Goal: Task Accomplishment & Management: Manage account settings

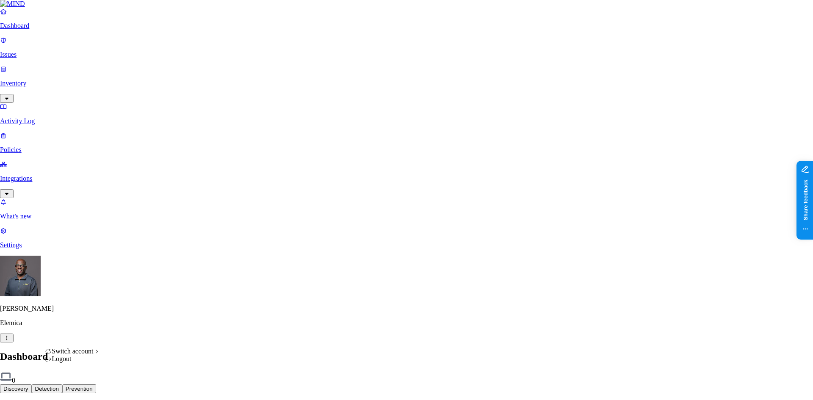
click at [80, 388] on html "Dashboard Issues Inventory Activity Log Policies Integrations What's new 1 Sett…" at bounding box center [406, 257] width 813 height 514
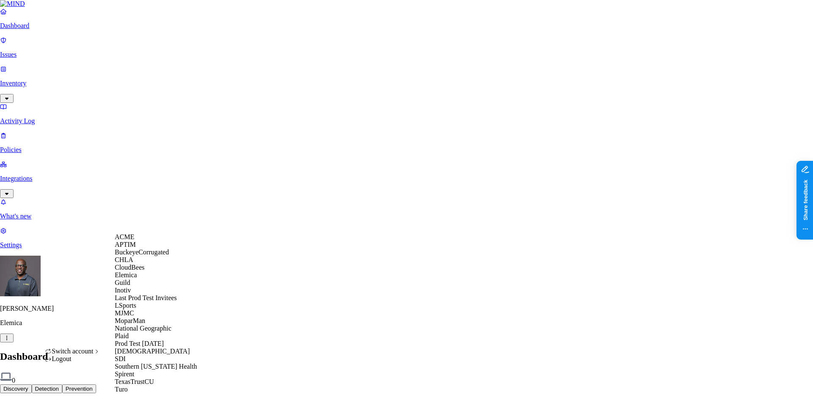
click at [143, 271] on span "CloudBees" at bounding box center [130, 267] width 30 height 7
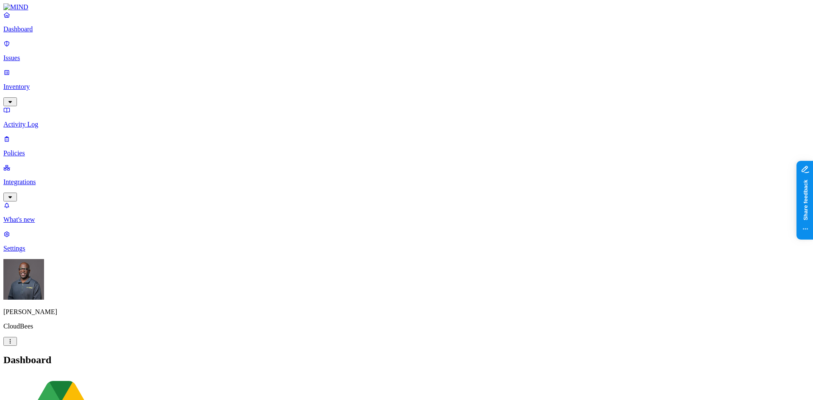
click at [42, 121] on p "Activity Log" at bounding box center [406, 125] width 807 height 8
click at [28, 150] on p "Policies" at bounding box center [406, 154] width 807 height 8
click at [44, 395] on icon "button" at bounding box center [42, 396] width 4 height 3
click at [201, 80] on span "Endpoint" at bounding box center [201, 83] width 25 height 7
click at [418, 355] on h2 "Policies" at bounding box center [406, 360] width 807 height 11
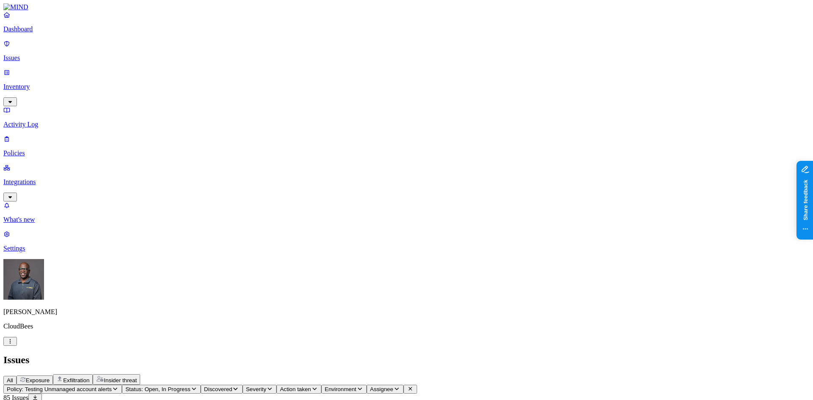
click at [89, 377] on span "Exfiltration" at bounding box center [76, 380] width 26 height 6
click at [35, 150] on p "Policies" at bounding box center [406, 154] width 807 height 8
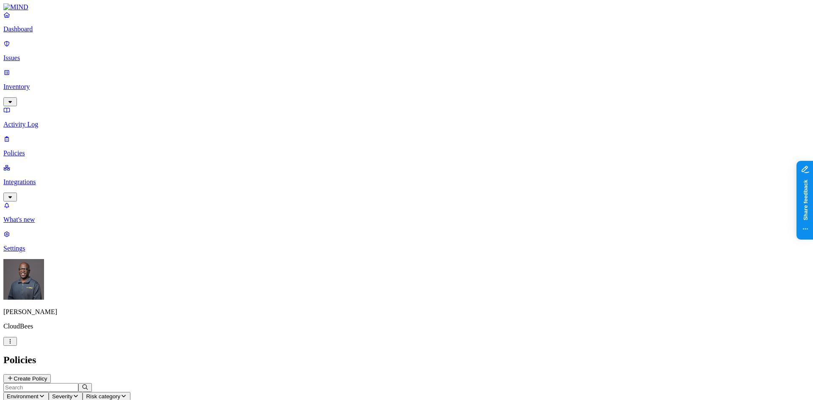
click at [39, 394] on span "Environment" at bounding box center [23, 397] width 32 height 6
click at [204, 80] on span "Endpoint" at bounding box center [201, 83] width 25 height 7
drag, startPoint x: 296, startPoint y: 354, endPoint x: 277, endPoint y: 300, distance: 57.9
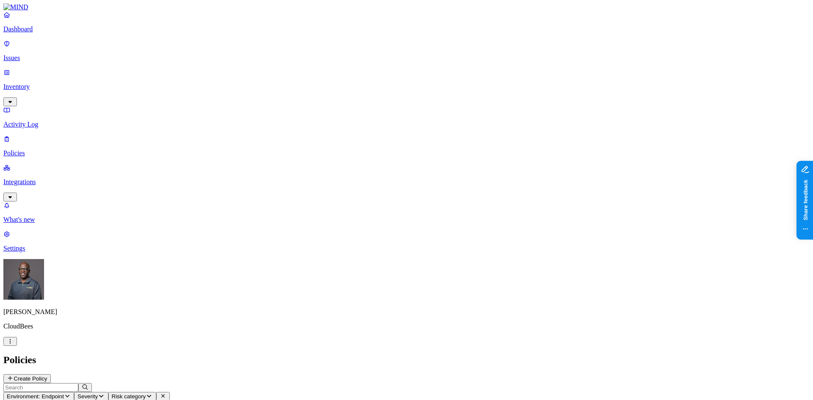
scroll to position [85, 0]
click at [36, 178] on p "Integrations" at bounding box center [406, 182] width 807 height 8
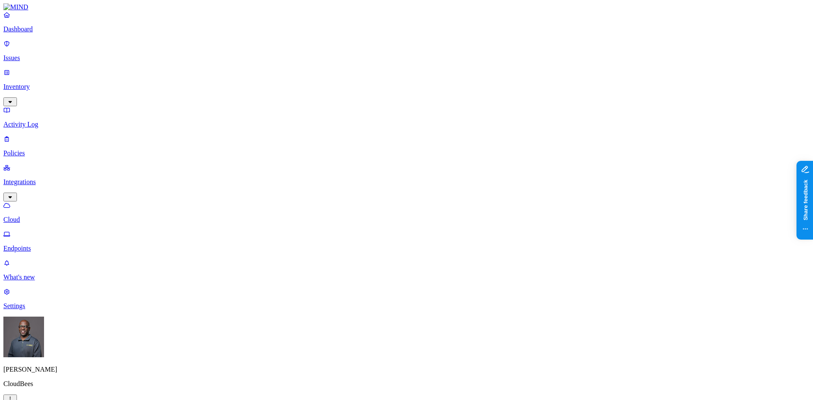
click at [43, 245] on p "Endpoints" at bounding box center [406, 249] width 807 height 8
click at [36, 216] on p "Cloud" at bounding box center [406, 220] width 807 height 8
click at [30, 83] on p "Inventory" at bounding box center [406, 87] width 807 height 8
click at [27, 207] on p "Policies" at bounding box center [406, 211] width 807 height 8
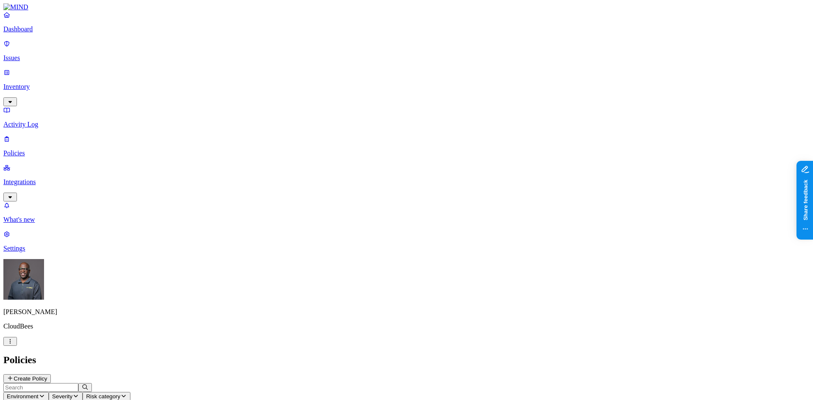
click at [49, 392] on button "Environment" at bounding box center [25, 396] width 45 height 9
click at [189, 73] on div "Endpoint" at bounding box center [189, 80] width 0 height 15
click at [36, 150] on p "Policies" at bounding box center [406, 154] width 807 height 8
click at [29, 83] on p "Inventory" at bounding box center [406, 87] width 807 height 8
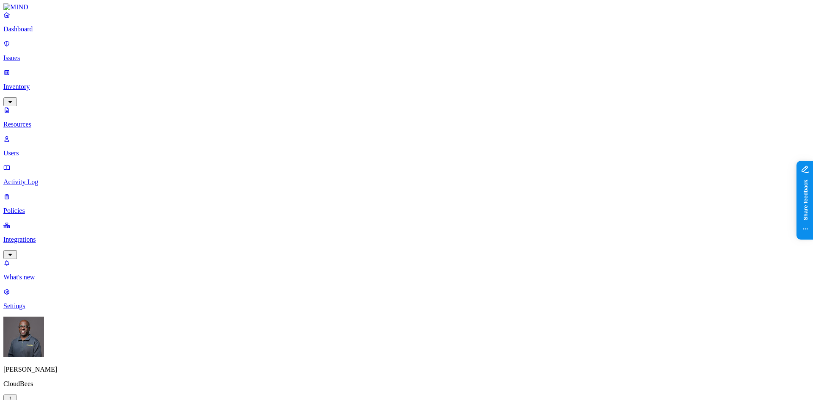
click at [29, 236] on p "Integrations" at bounding box center [406, 240] width 807 height 8
click at [30, 33] on p "Dashboard" at bounding box center [406, 29] width 807 height 8
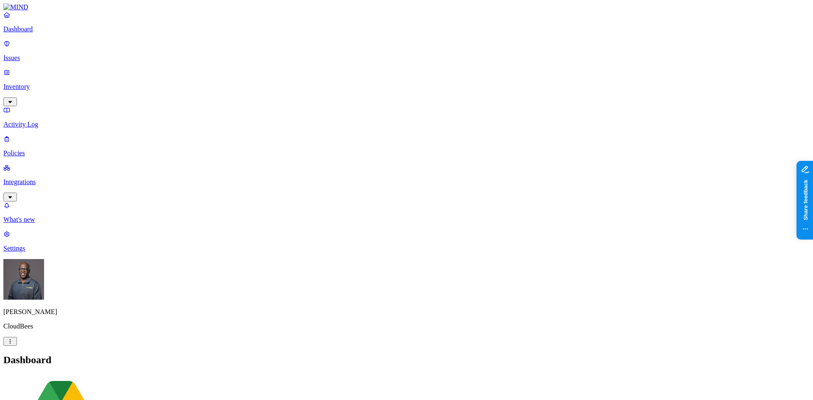
click at [28, 150] on p "Policies" at bounding box center [406, 154] width 807 height 8
click at [27, 178] on p "Integrations" at bounding box center [406, 182] width 807 height 8
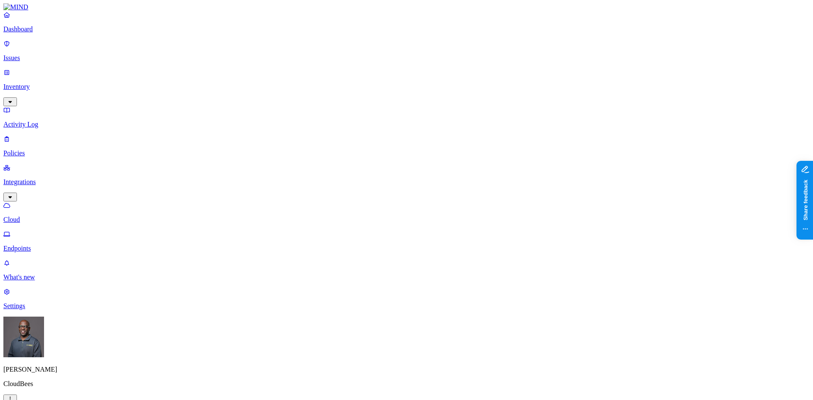
click at [38, 245] on p "Endpoints" at bounding box center [406, 249] width 807 height 8
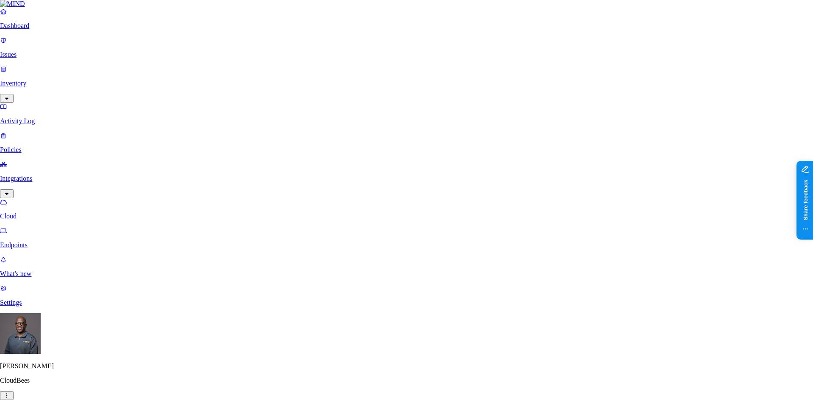
drag, startPoint x: 529, startPoint y: 320, endPoint x: 529, endPoint y: 312, distance: 7.6
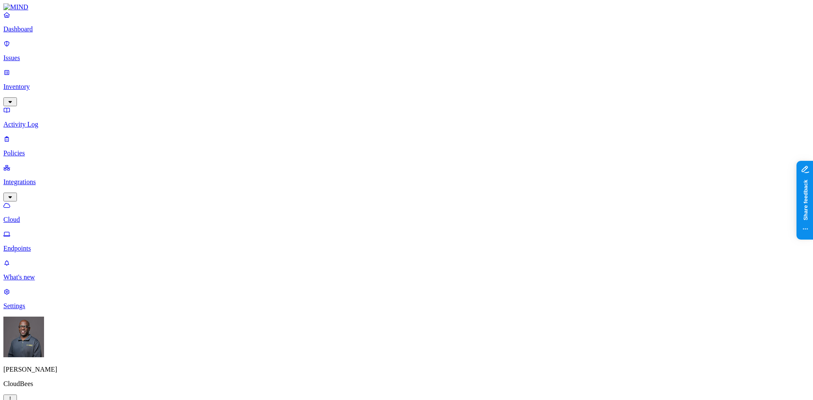
click at [33, 33] on p "Dashboard" at bounding box center [406, 29] width 807 height 8
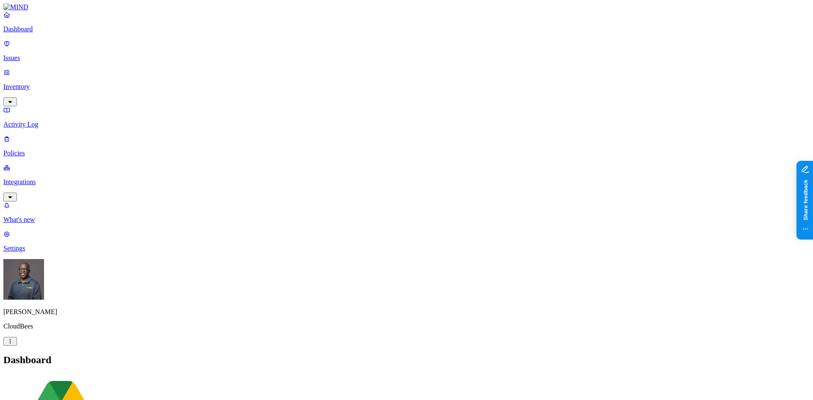
click at [26, 150] on p "Policies" at bounding box center [406, 154] width 807 height 8
click at [39, 394] on span "Environment" at bounding box center [23, 397] width 32 height 6
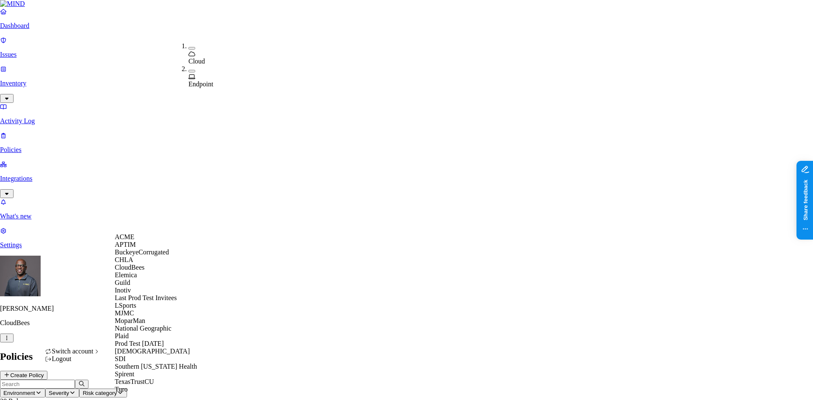
scroll to position [0, 0]
click at [134, 241] on span "ACME" at bounding box center [124, 236] width 19 height 7
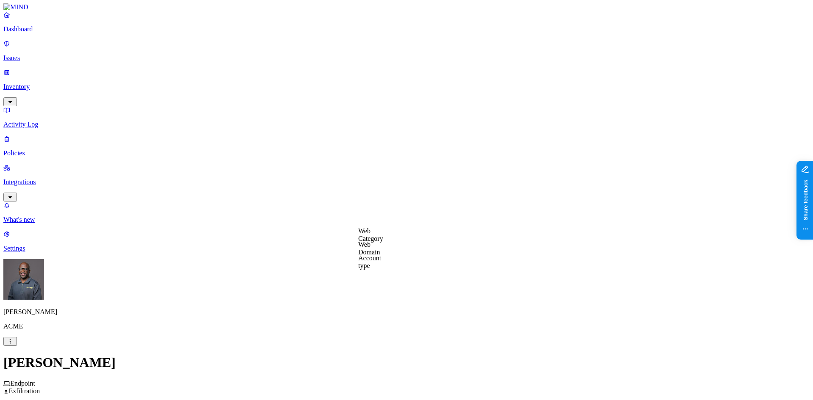
click at [381, 264] on label "Account type" at bounding box center [369, 262] width 23 height 15
click at [386, 244] on label "Unmanaged" at bounding box center [374, 239] width 33 height 7
click at [368, 284] on label "Users" at bounding box center [359, 280] width 15 height 7
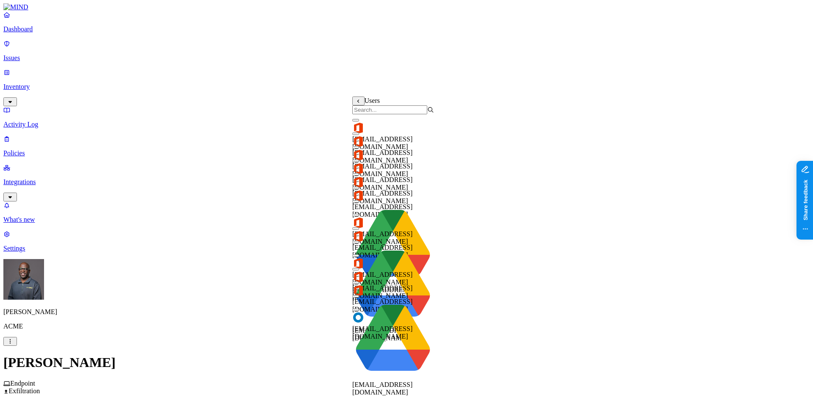
click at [390, 114] on input "search" at bounding box center [389, 109] width 75 height 9
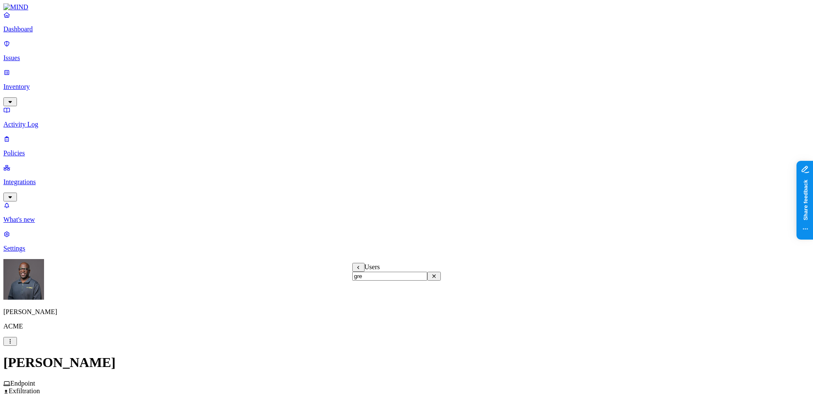
type input "greg"
click at [368, 284] on label "Users" at bounding box center [359, 280] width 15 height 7
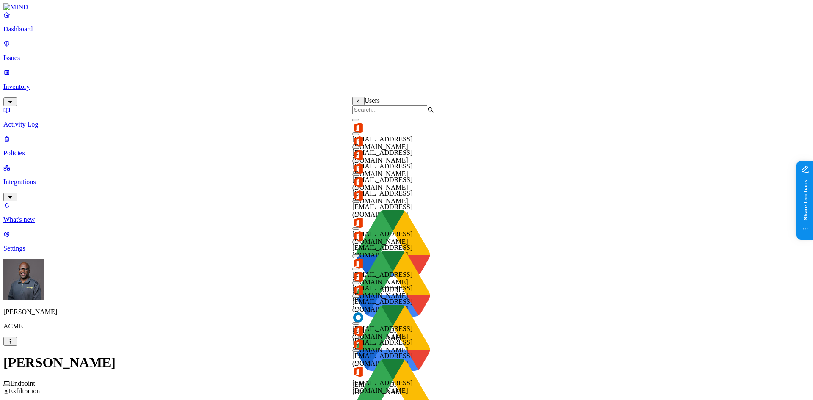
scroll to position [0, 0]
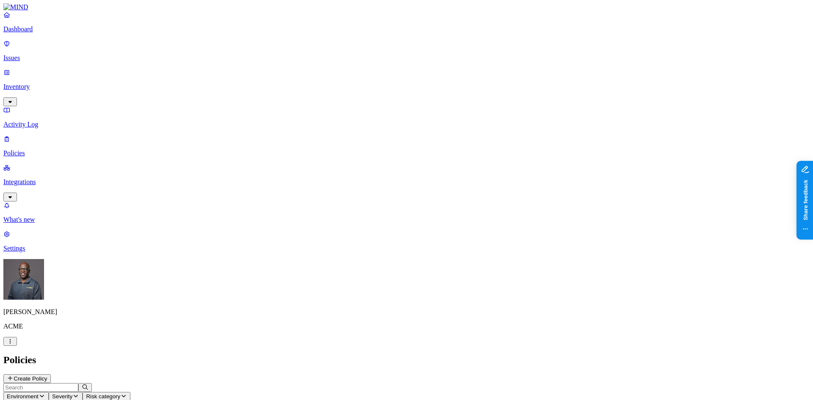
click at [39, 394] on span "Environment" at bounding box center [23, 397] width 32 height 6
click at [205, 80] on span "Endpoint" at bounding box center [201, 83] width 25 height 7
click at [388, 355] on div "Policies Create Policy" at bounding box center [406, 369] width 807 height 29
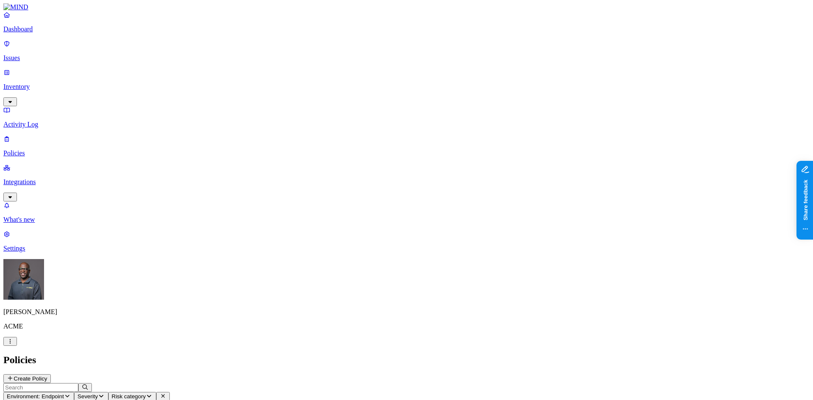
drag, startPoint x: 790, startPoint y: 380, endPoint x: 781, endPoint y: 377, distance: 8.7
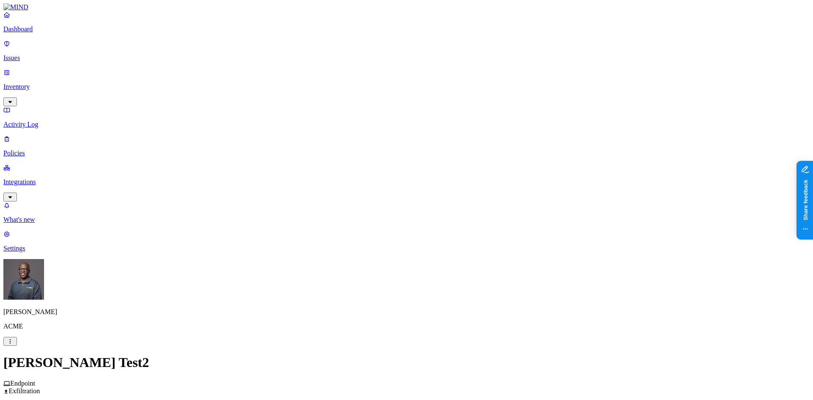
scroll to position [169, 0]
click at [381, 262] on label "Account type" at bounding box center [369, 262] width 23 height 15
click at [388, 244] on label "Unmanaged" at bounding box center [374, 239] width 33 height 7
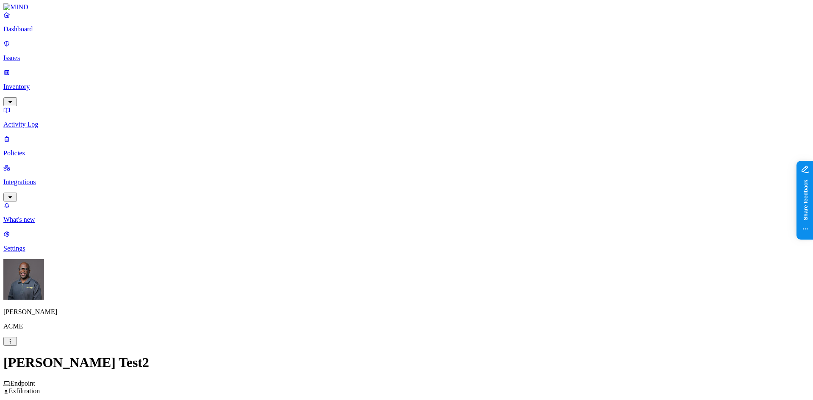
scroll to position [339, 0]
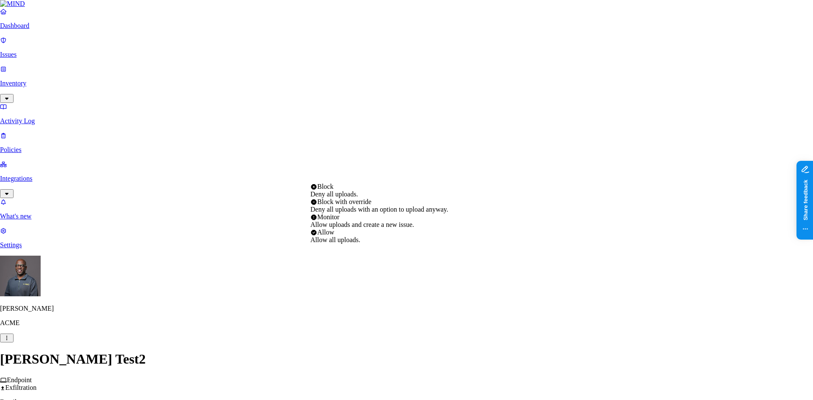
select select "3"
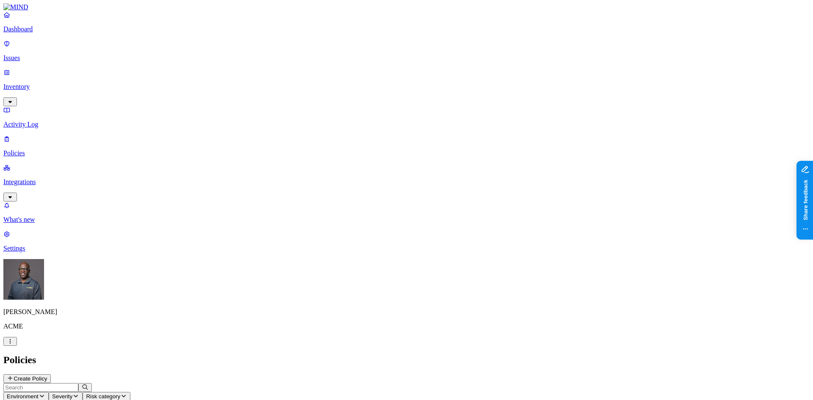
scroll to position [190, 0]
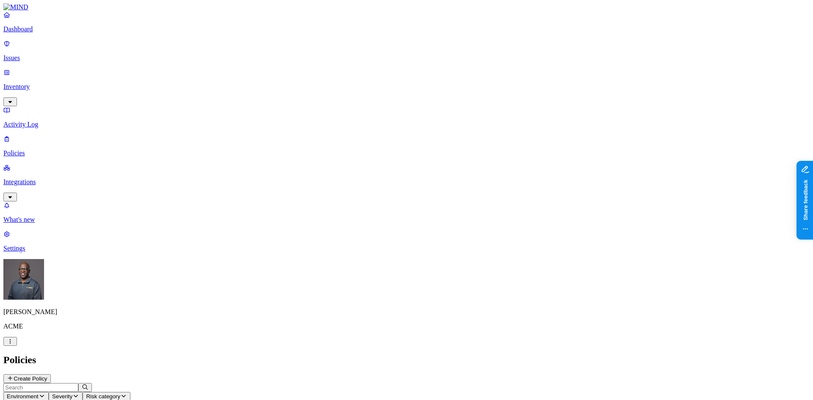
scroll to position [156, 0]
click at [31, 54] on p "Issues" at bounding box center [406, 58] width 807 height 8
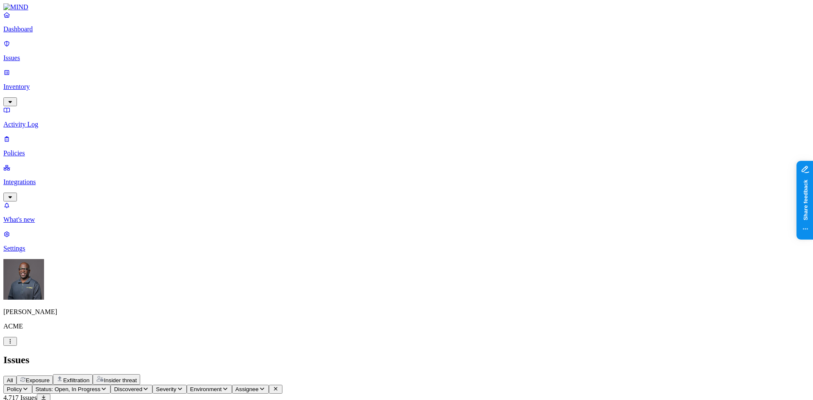
click at [31, 54] on p "Issues" at bounding box center [406, 58] width 807 height 8
click at [26, 150] on p "Policies" at bounding box center [406, 154] width 807 height 8
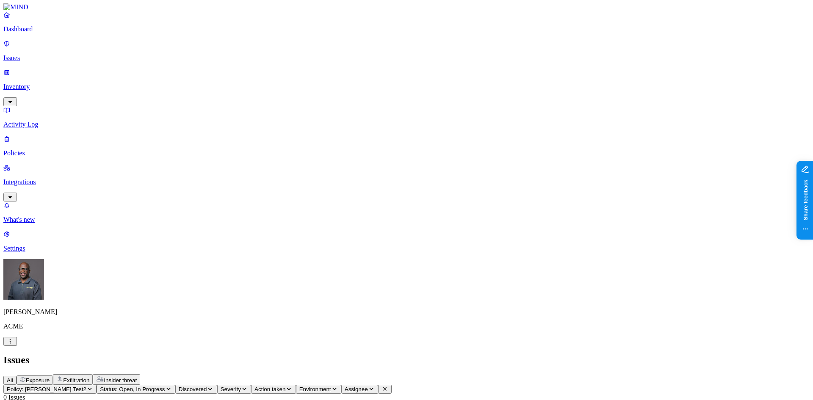
click at [31, 150] on p "Policies" at bounding box center [406, 154] width 807 height 8
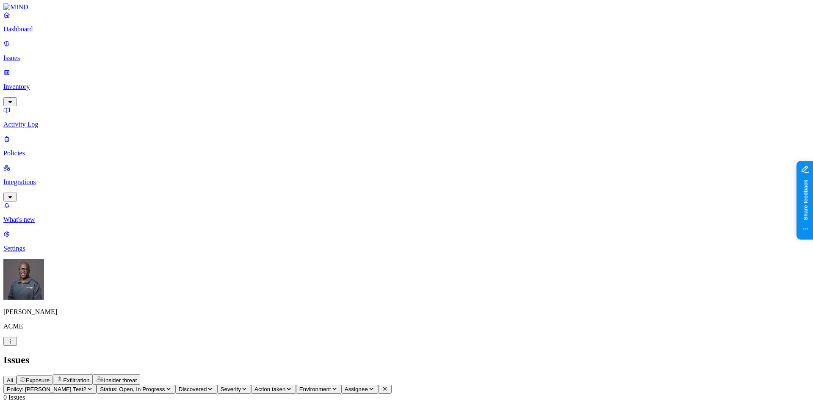
click at [36, 150] on p "Policies" at bounding box center [406, 154] width 807 height 8
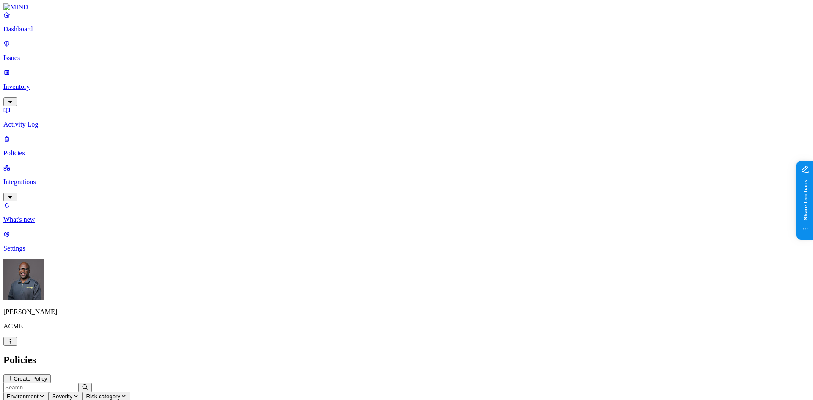
click at [42, 178] on p "Integrations" at bounding box center [406, 182] width 807 height 8
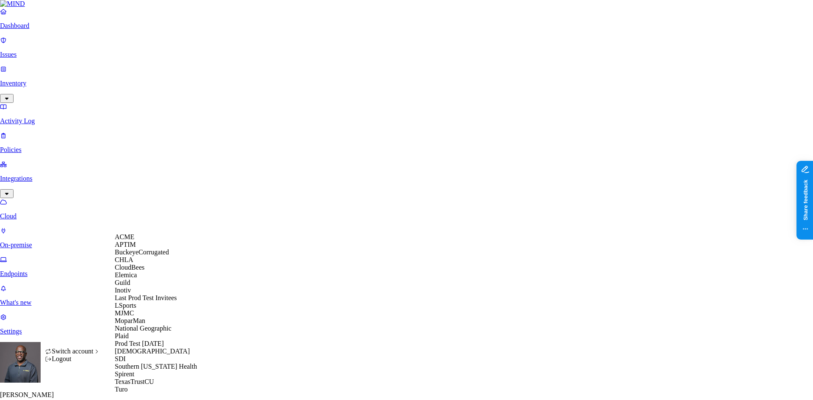
click at [131, 271] on span "CloudBees" at bounding box center [130, 267] width 30 height 7
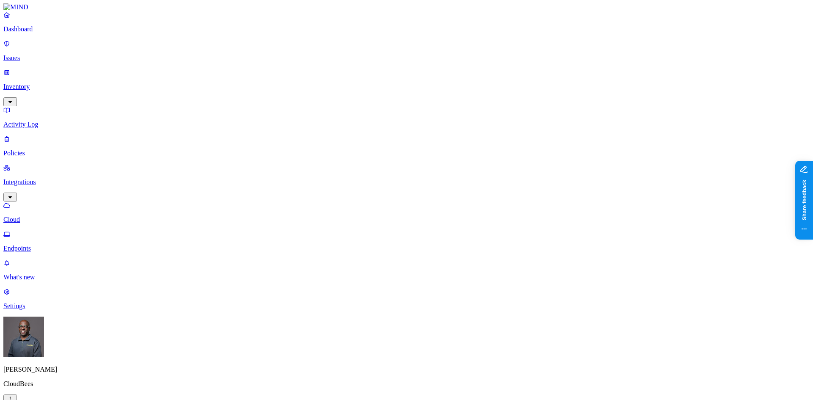
click at [31, 150] on p "Policies" at bounding box center [406, 154] width 807 height 8
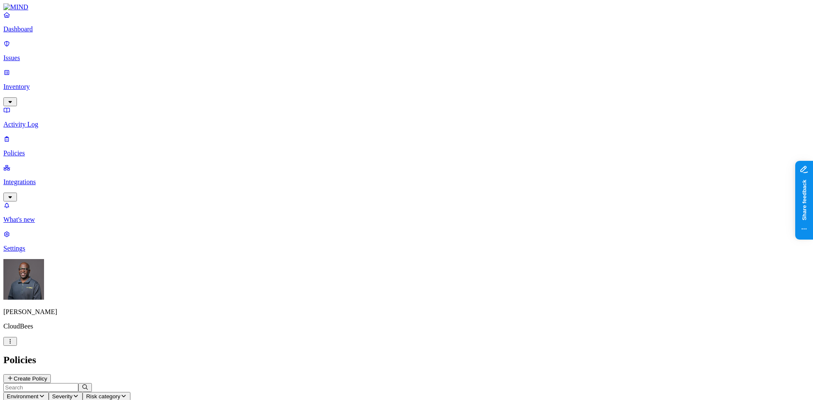
click at [45, 394] on icon "button" at bounding box center [42, 397] width 7 height 6
click at [200, 80] on span "Endpoint" at bounding box center [201, 83] width 25 height 7
drag, startPoint x: 259, startPoint y: 343, endPoint x: 261, endPoint y: 290, distance: 53.4
